Goal: Task Accomplishment & Management: Manage account settings

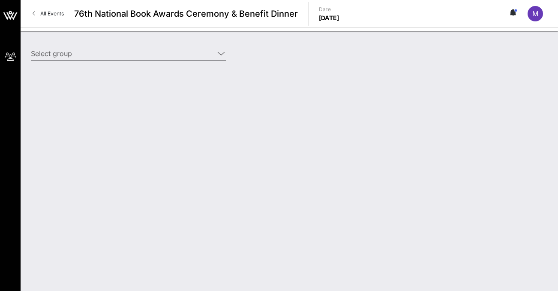
type input "Test MS2 (Test MS2) [[PERSON_NAME], [PERSON_NAME][EMAIL_ADDRESS][PERSON_NAME][D…"
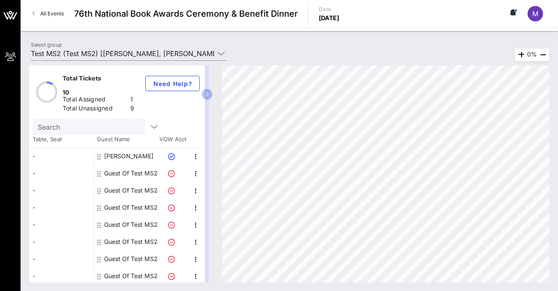
scroll to position [24, 0]
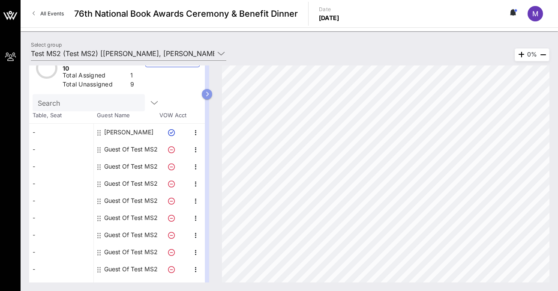
click at [207, 90] on button "button" at bounding box center [207, 94] width 10 height 10
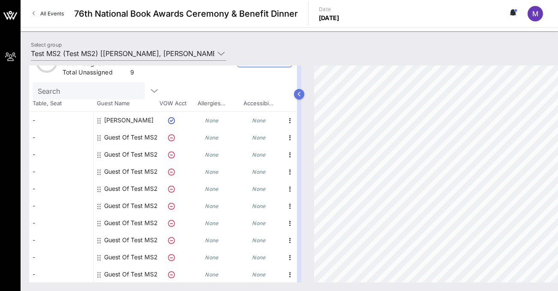
click at [299, 95] on icon "button" at bounding box center [299, 94] width 4 height 5
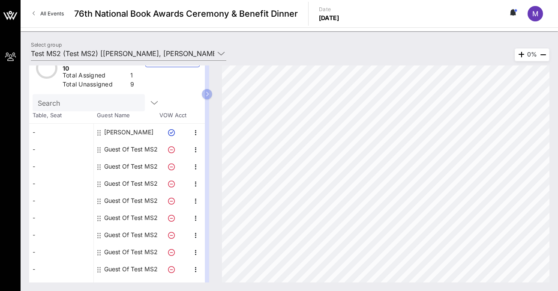
scroll to position [0, 0]
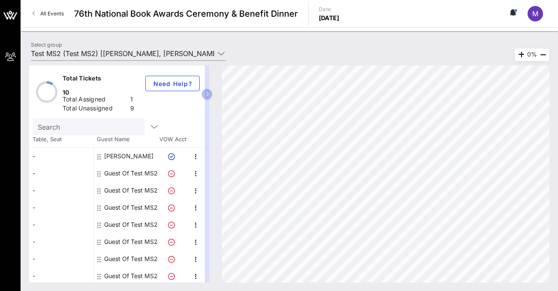
click at [539, 15] on div "M" at bounding box center [534, 13] width 15 height 15
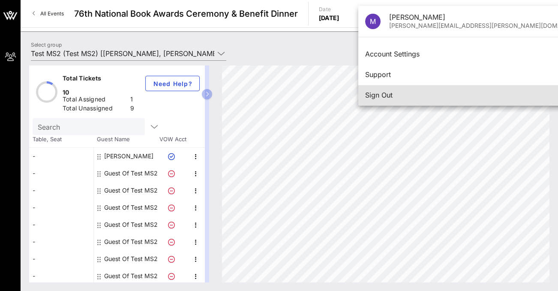
click at [444, 96] on div "Sign Out" at bounding box center [478, 95] width 226 height 8
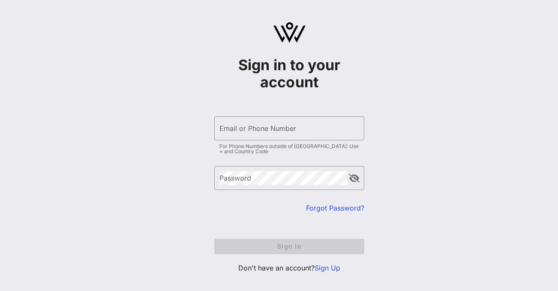
type input "[PERSON_NAME][EMAIL_ADDRESS][PERSON_NAME][DOMAIN_NAME]"
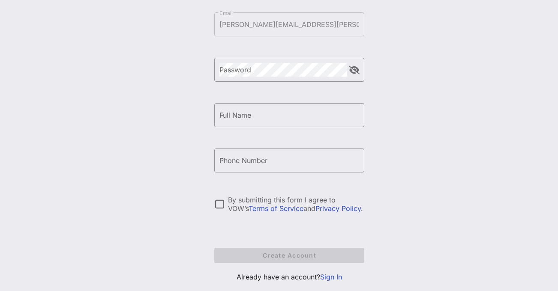
scroll to position [124, 0]
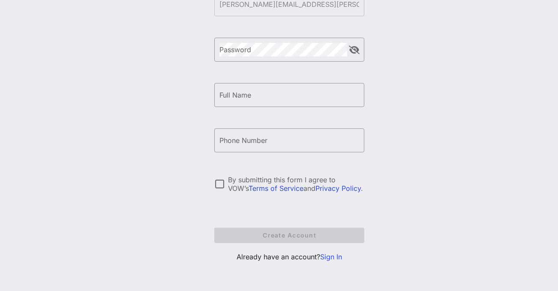
click at [331, 254] on link "Sign In" at bounding box center [331, 257] width 22 height 9
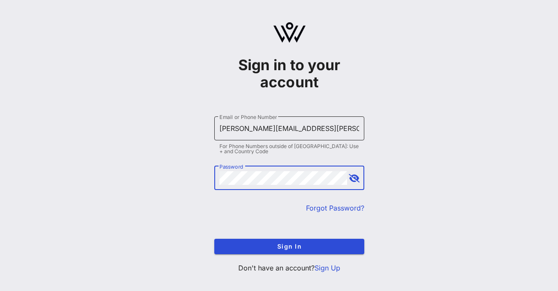
click at [251, 123] on input "[PERSON_NAME][EMAIL_ADDRESS][PERSON_NAME][DOMAIN_NAME]" at bounding box center [289, 129] width 140 height 14
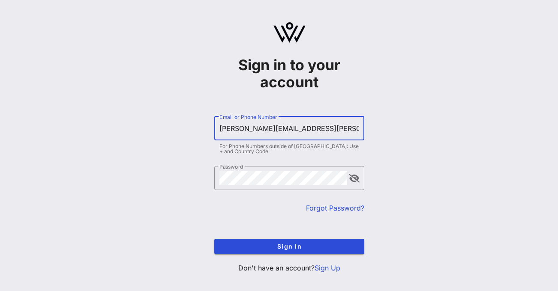
click at [251, 123] on input "[PERSON_NAME][EMAIL_ADDRESS][PERSON_NAME][DOMAIN_NAME]" at bounding box center [289, 129] width 140 height 14
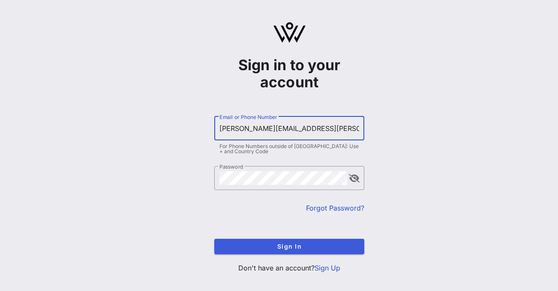
type input "[PERSON_NAME][EMAIL_ADDRESS][PERSON_NAME][DOMAIN_NAME]"
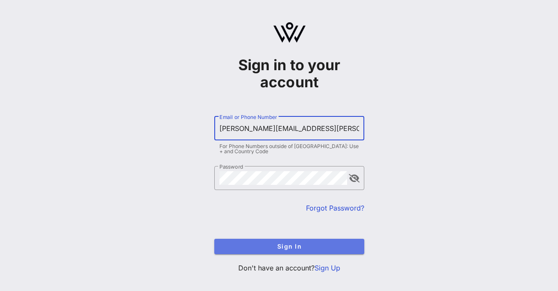
click at [240, 244] on span "Sign In" at bounding box center [289, 246] width 136 height 7
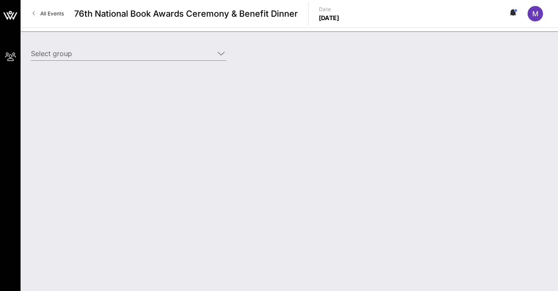
type input "Test MS2 (Test MS2) [[PERSON_NAME], [PERSON_NAME][EMAIL_ADDRESS][PERSON_NAME][D…"
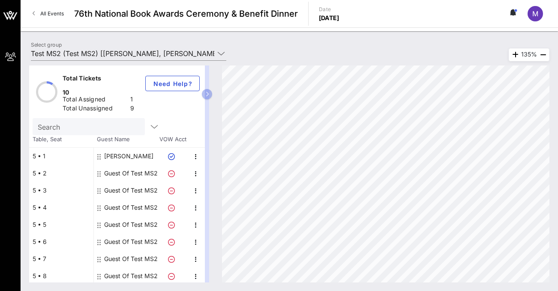
click at [129, 165] on div "Guest Of Test MS2" at bounding box center [131, 173] width 54 height 17
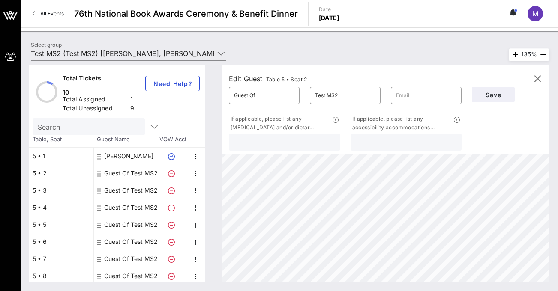
click at [255, 78] on div "Edit Guest Table 5 • Seat 2" at bounding box center [268, 79] width 78 height 12
click at [536, 81] on icon "button" at bounding box center [537, 79] width 10 height 10
click at [535, 81] on icon "button" at bounding box center [537, 79] width 10 height 10
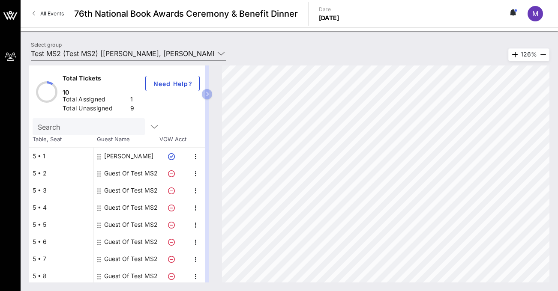
click at [130, 182] on div "Guest Of Test MS2" at bounding box center [131, 190] width 54 height 17
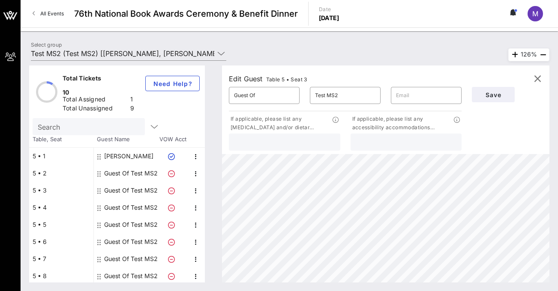
click at [126, 199] on div "Guest Of Test MS2" at bounding box center [131, 207] width 54 height 17
click at [121, 216] on div "Guest Of Test MS2" at bounding box center [131, 224] width 54 height 17
click at [538, 77] on icon "button" at bounding box center [537, 79] width 10 height 10
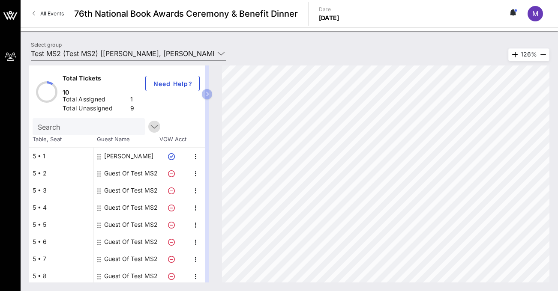
click at [149, 122] on icon "button" at bounding box center [154, 127] width 10 height 10
click at [206, 96] on icon "button" at bounding box center [207, 94] width 4 height 5
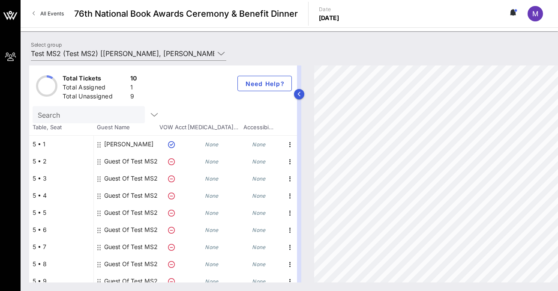
scroll to position [24, 0]
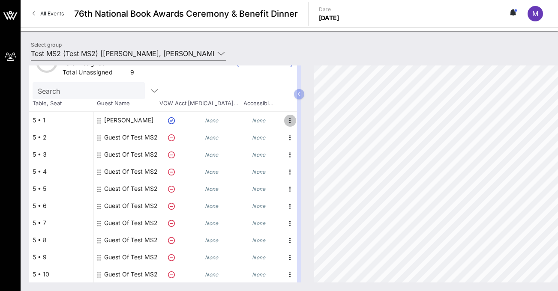
click at [289, 121] on icon "button" at bounding box center [290, 121] width 10 height 10
click at [304, 123] on div "Edit" at bounding box center [311, 123] width 17 height 7
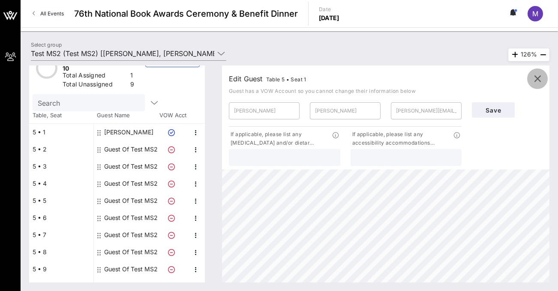
click at [535, 81] on icon "button" at bounding box center [537, 79] width 10 height 10
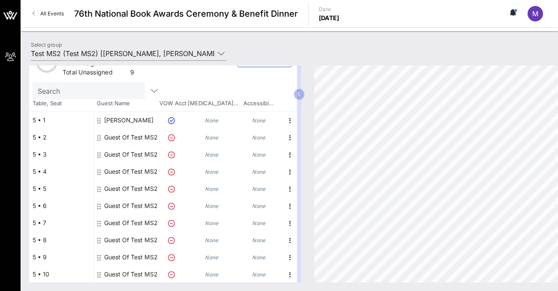
click at [46, 144] on div "5 • 2" at bounding box center [61, 137] width 64 height 17
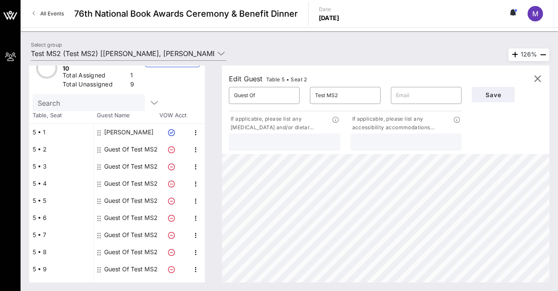
click at [42, 141] on div "5 • 2" at bounding box center [61, 149] width 64 height 17
click at [538, 79] on icon "button" at bounding box center [537, 79] width 10 height 10
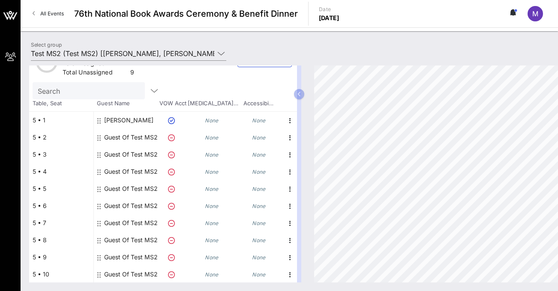
scroll to position [0, 0]
